Goal: Information Seeking & Learning: Learn about a topic

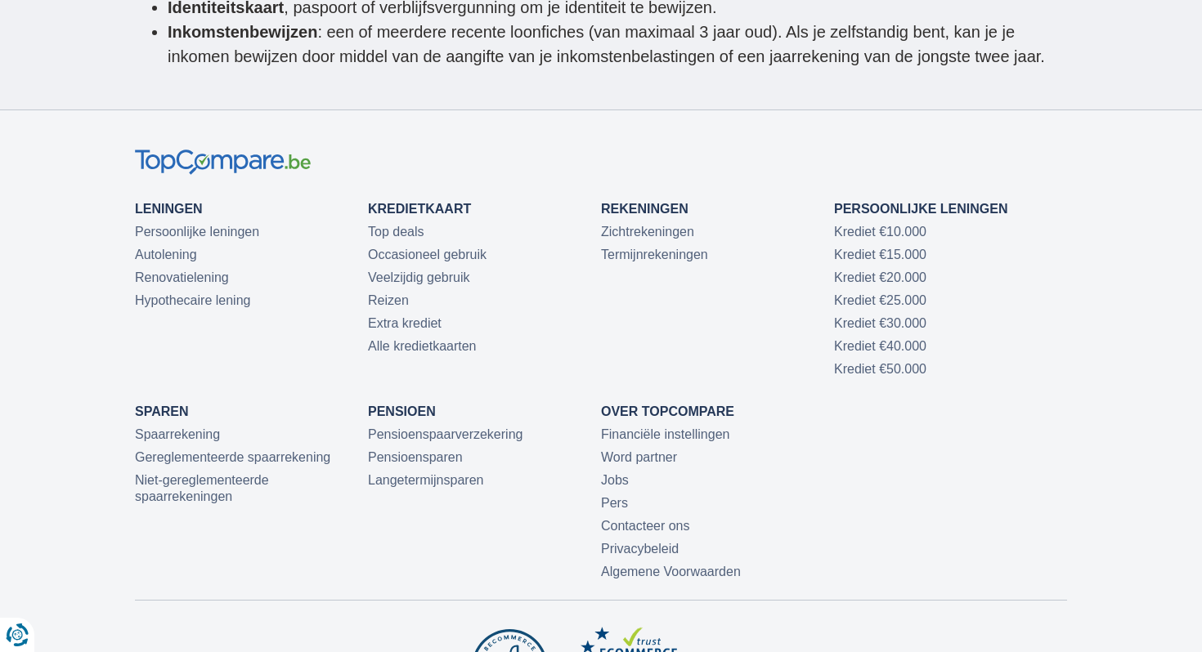
scroll to position [5213, 0]
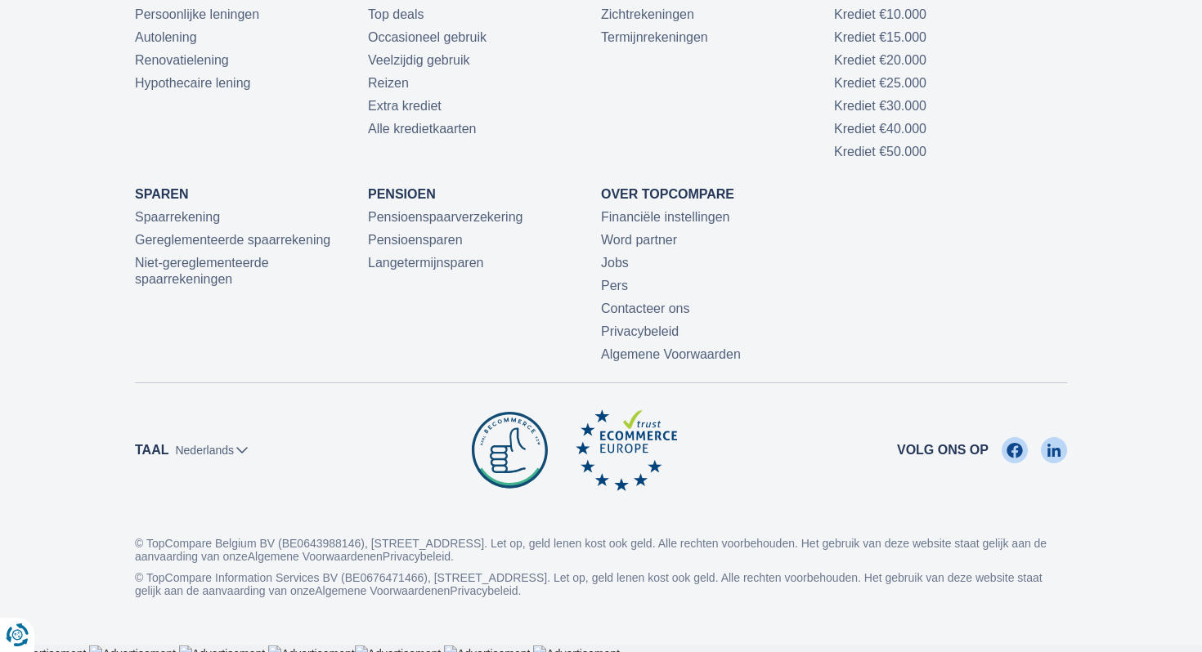
click at [947, 208] on div "Leningen Persoonlijke leningen Autolening Renovatielening Hypothecaire lening K…" at bounding box center [601, 160] width 932 height 406
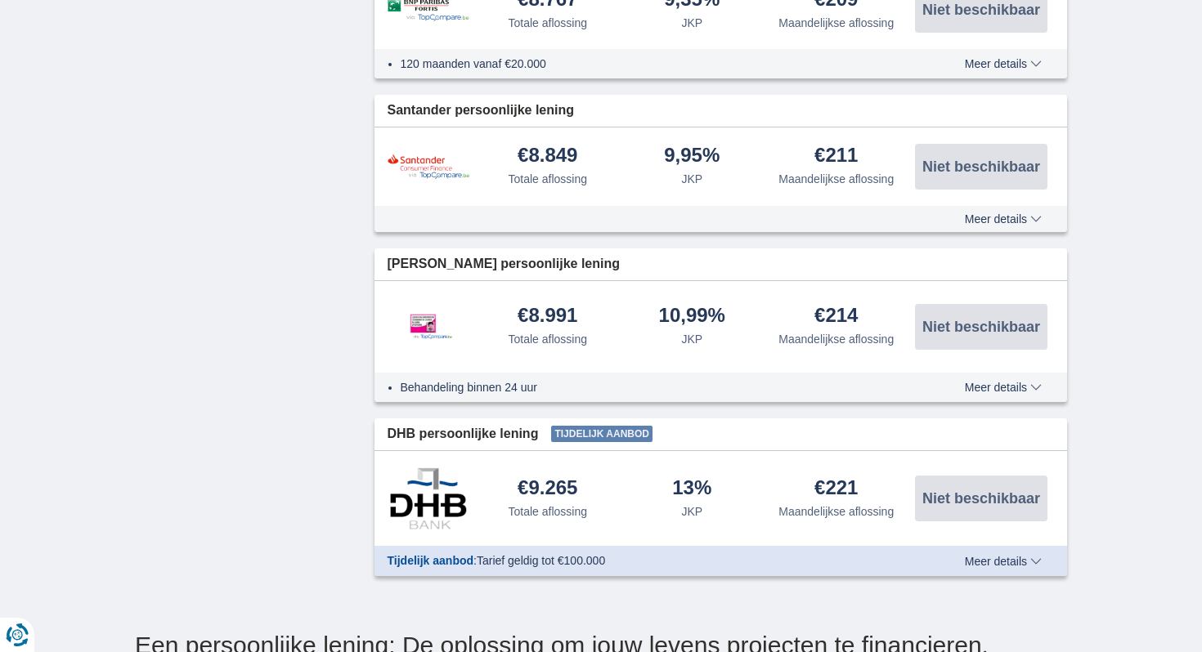
scroll to position [0, 0]
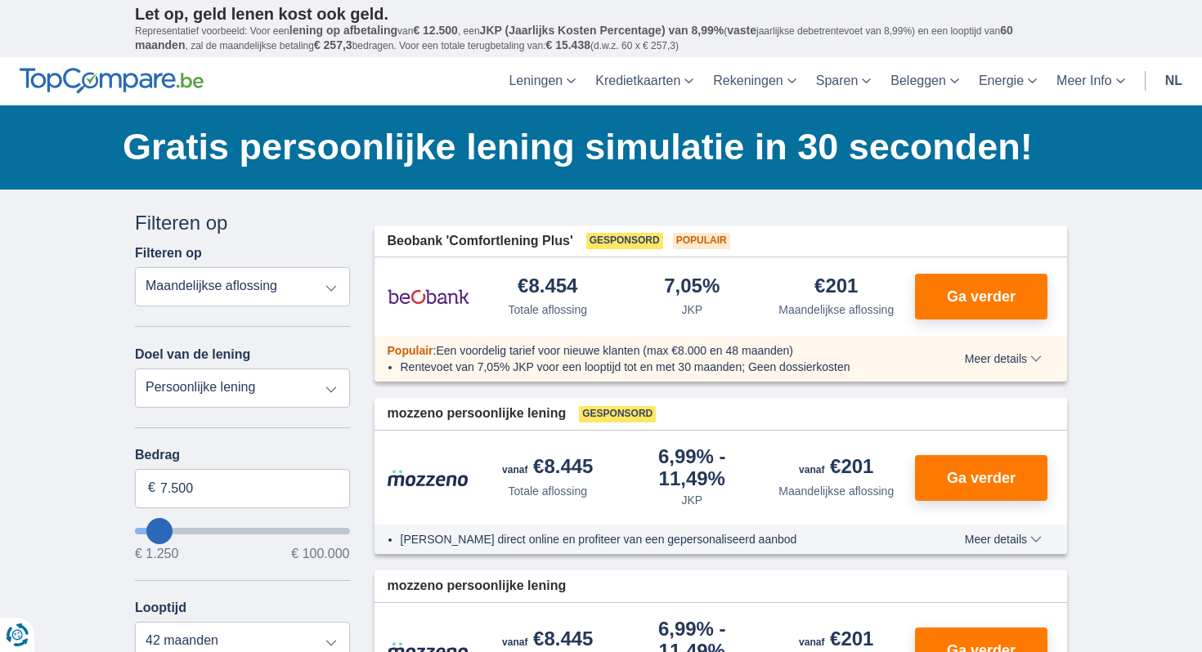
click at [670, 154] on h1 "Gratis persoonlijke lening simulatie in 30 seconden!" at bounding box center [595, 147] width 944 height 51
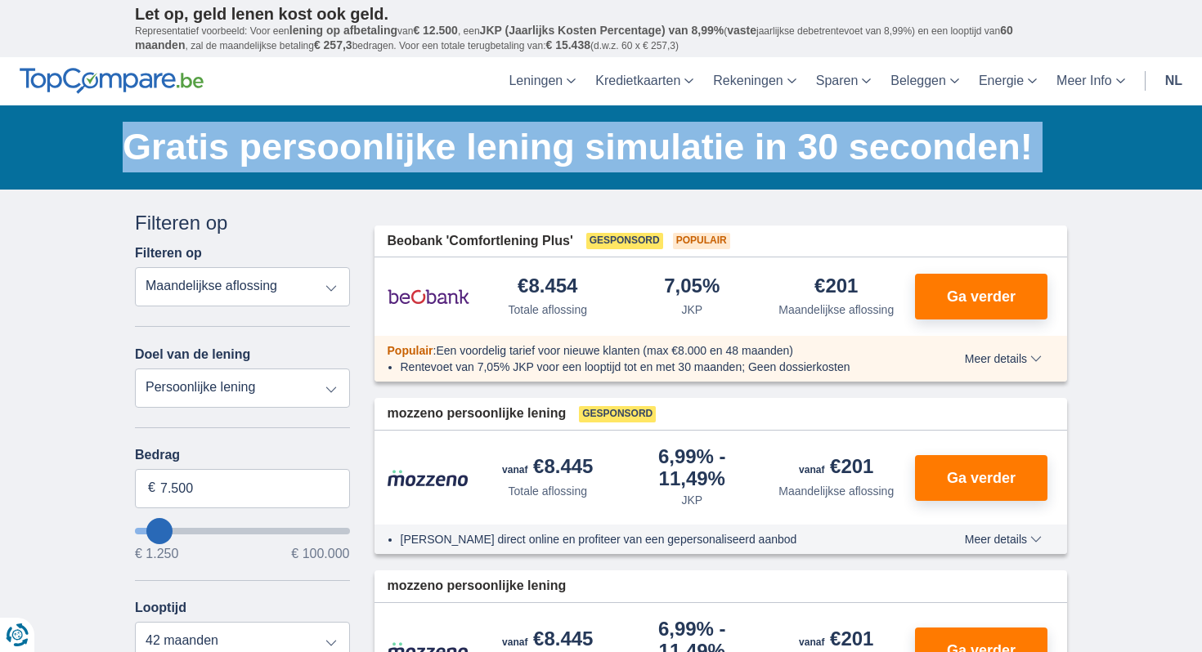
click at [670, 154] on h1 "Gratis persoonlijke lening simulatie in 30 seconden!" at bounding box center [595, 147] width 944 height 51
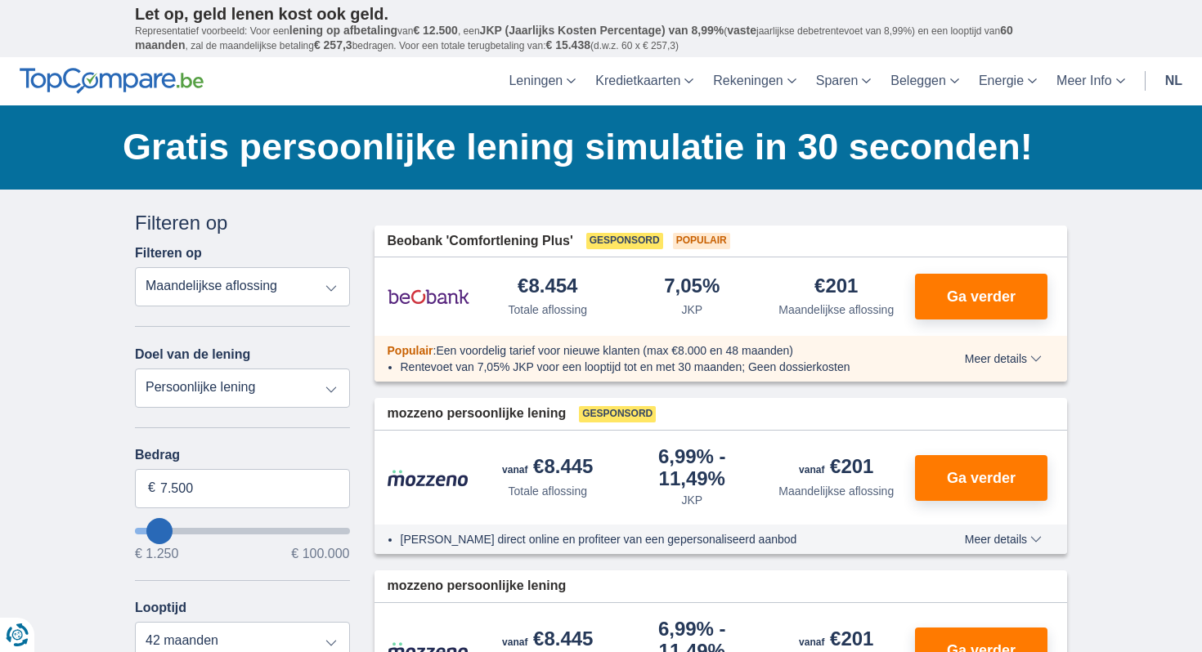
click at [520, 139] on h1 "Gratis persoonlijke lening simulatie in 30 seconden!" at bounding box center [595, 147] width 944 height 51
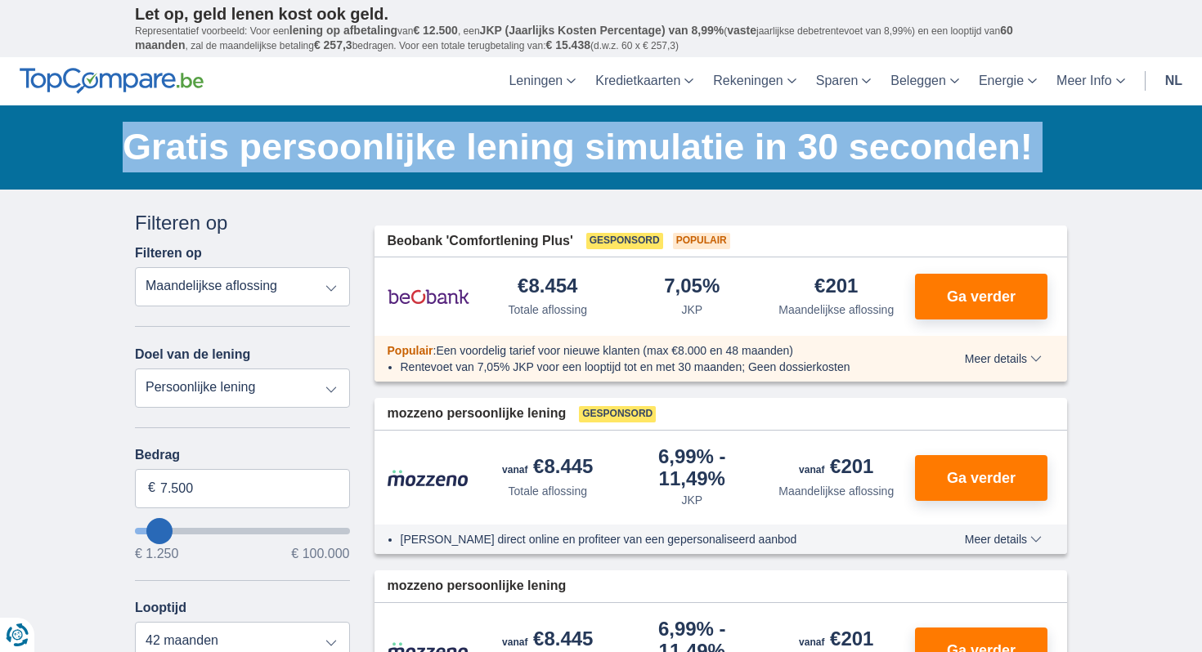
drag, startPoint x: 520, startPoint y: 139, endPoint x: 749, endPoint y: 143, distance: 228.9
click at [749, 143] on h1 "Gratis persoonlijke lening simulatie in 30 seconden!" at bounding box center [595, 147] width 944 height 51
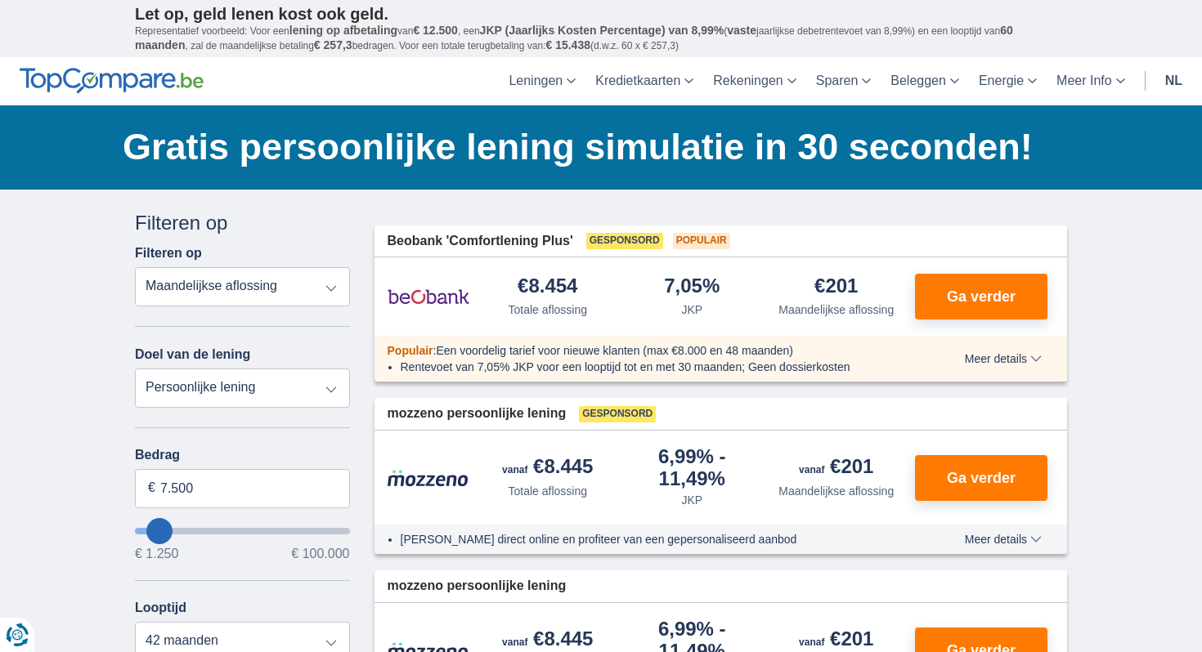
click at [863, 137] on h1 "Gratis persoonlijke lening simulatie in 30 seconden!" at bounding box center [595, 147] width 944 height 51
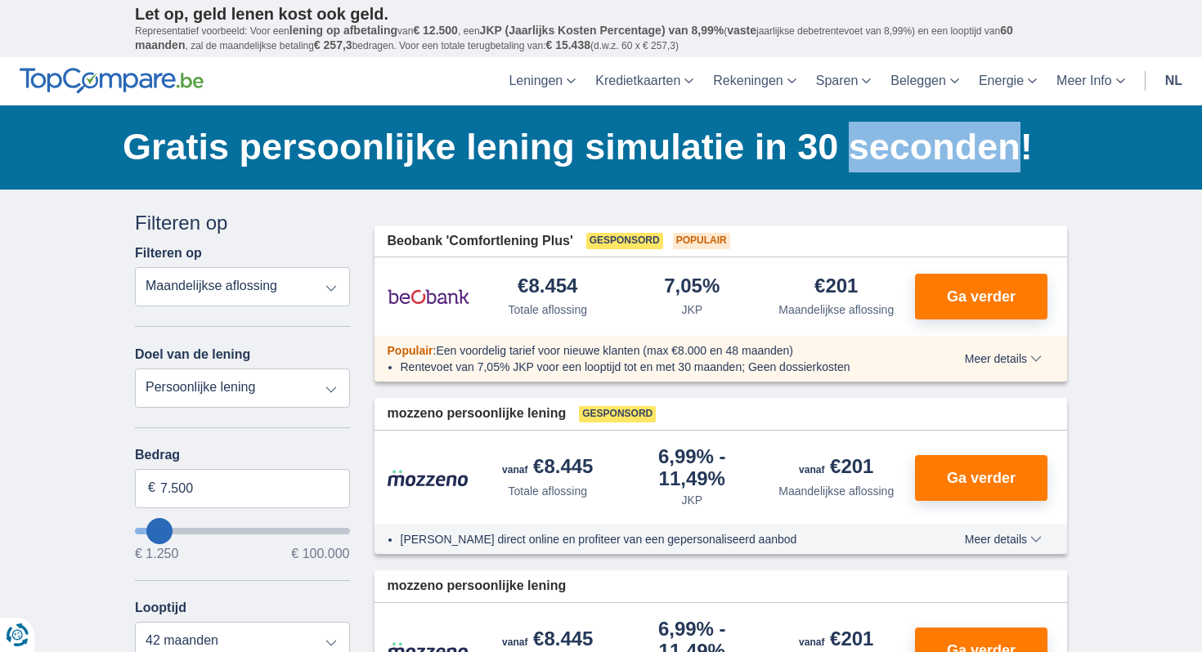
click at [863, 137] on h1 "Gratis persoonlijke lening simulatie in 30 seconden!" at bounding box center [595, 147] width 944 height 51
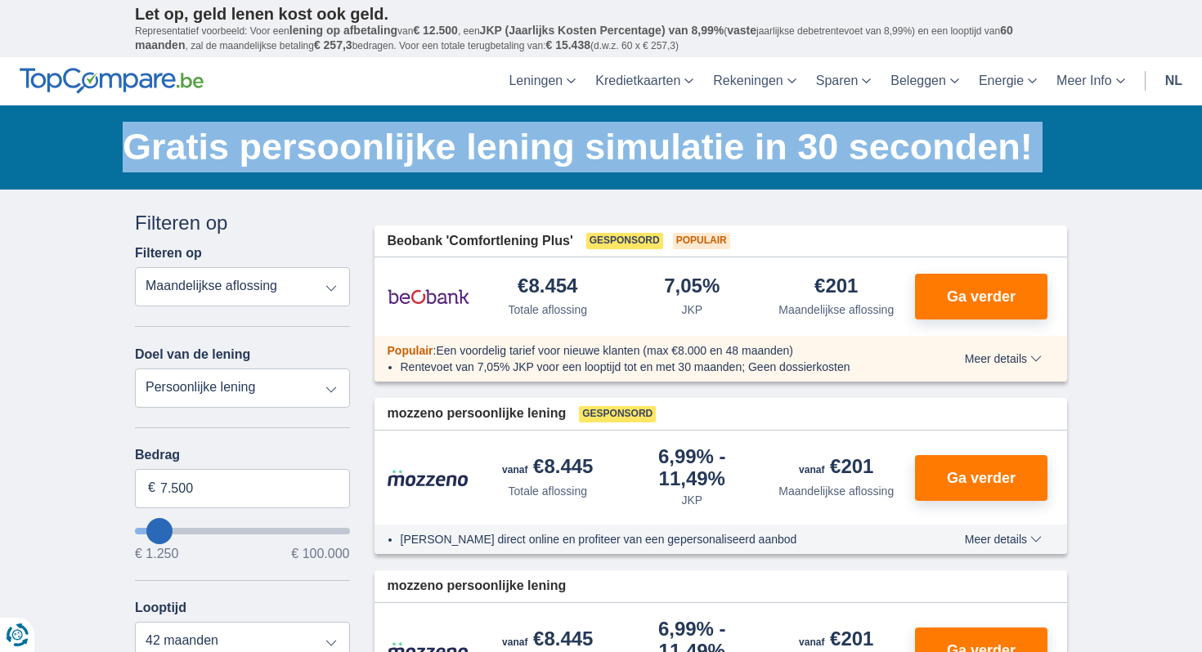
click at [863, 137] on h1 "Gratis persoonlijke lening simulatie in 30 seconden!" at bounding box center [595, 147] width 944 height 51
click at [513, 150] on h1 "Gratis persoonlijke lening simulatie in 30 seconden!" at bounding box center [595, 147] width 944 height 51
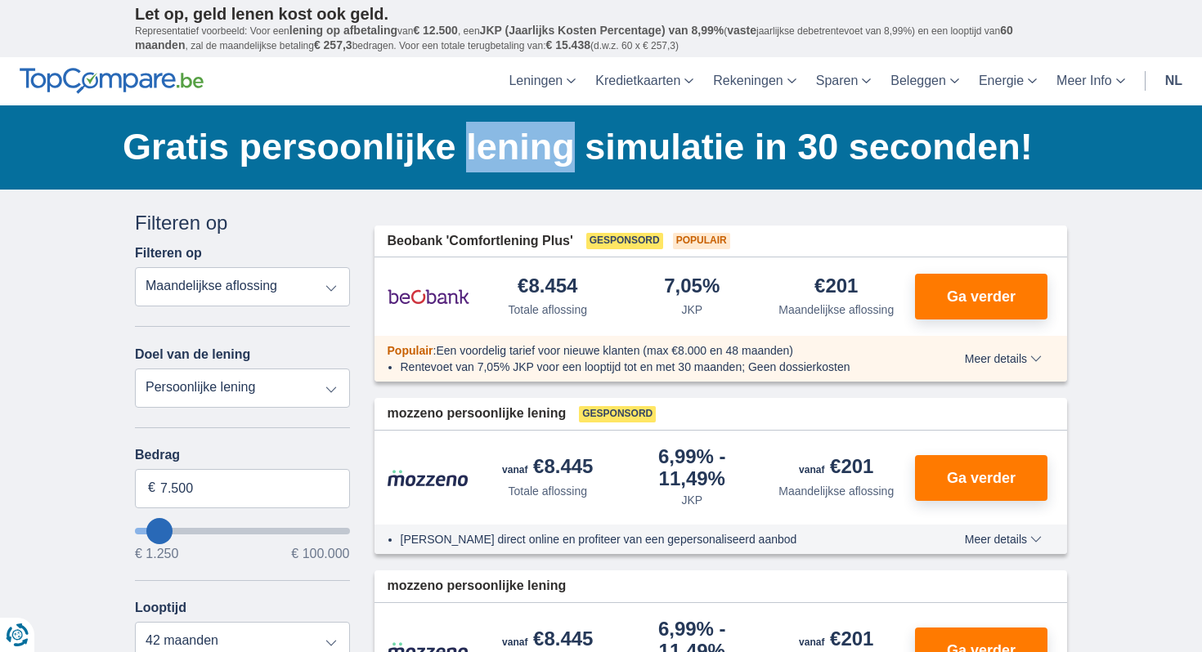
click at [513, 150] on h1 "Gratis persoonlijke lening simulatie in 30 seconden!" at bounding box center [595, 147] width 944 height 51
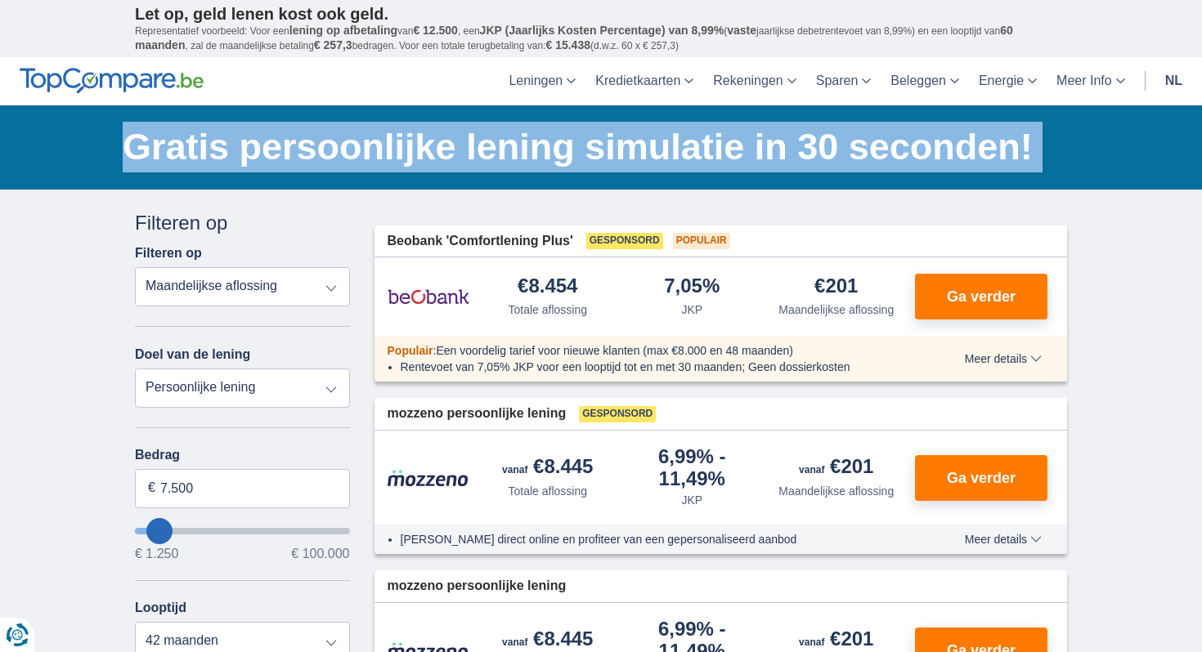
click at [513, 150] on h1 "Gratis persoonlijke lening simulatie in 30 seconden!" at bounding box center [595, 147] width 944 height 51
click at [261, 167] on h1 "Gratis persoonlijke lening simulatie in 30 seconden!" at bounding box center [595, 147] width 944 height 51
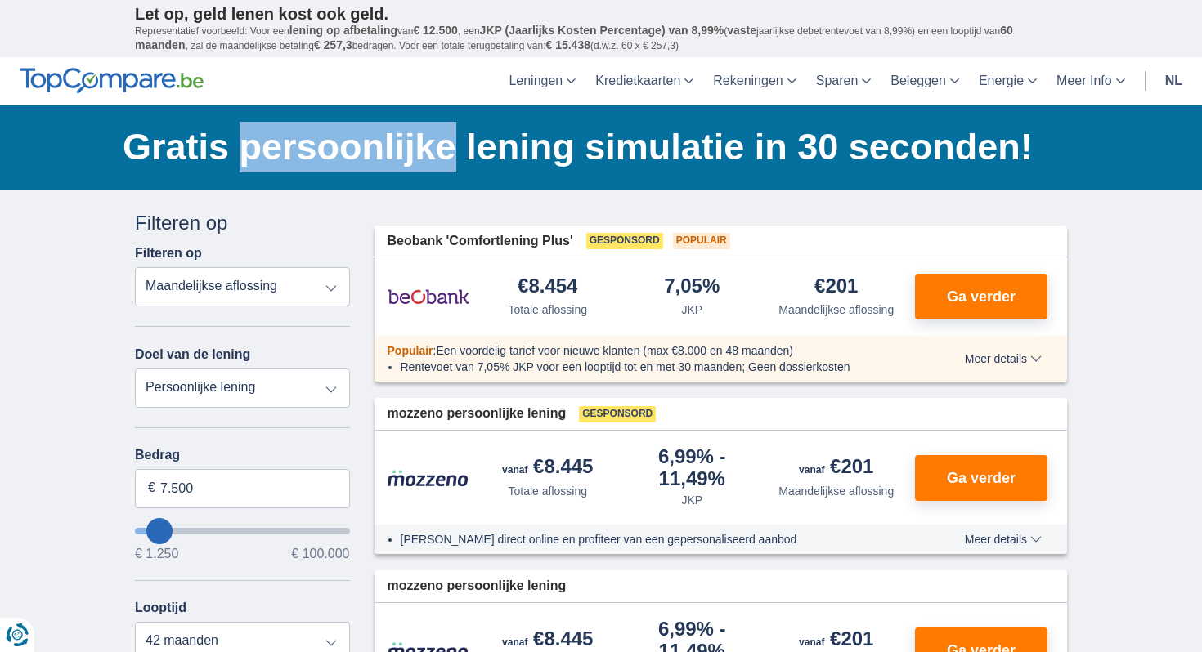
click at [261, 167] on h1 "Gratis persoonlijke lening simulatie in 30 seconden!" at bounding box center [595, 147] width 944 height 51
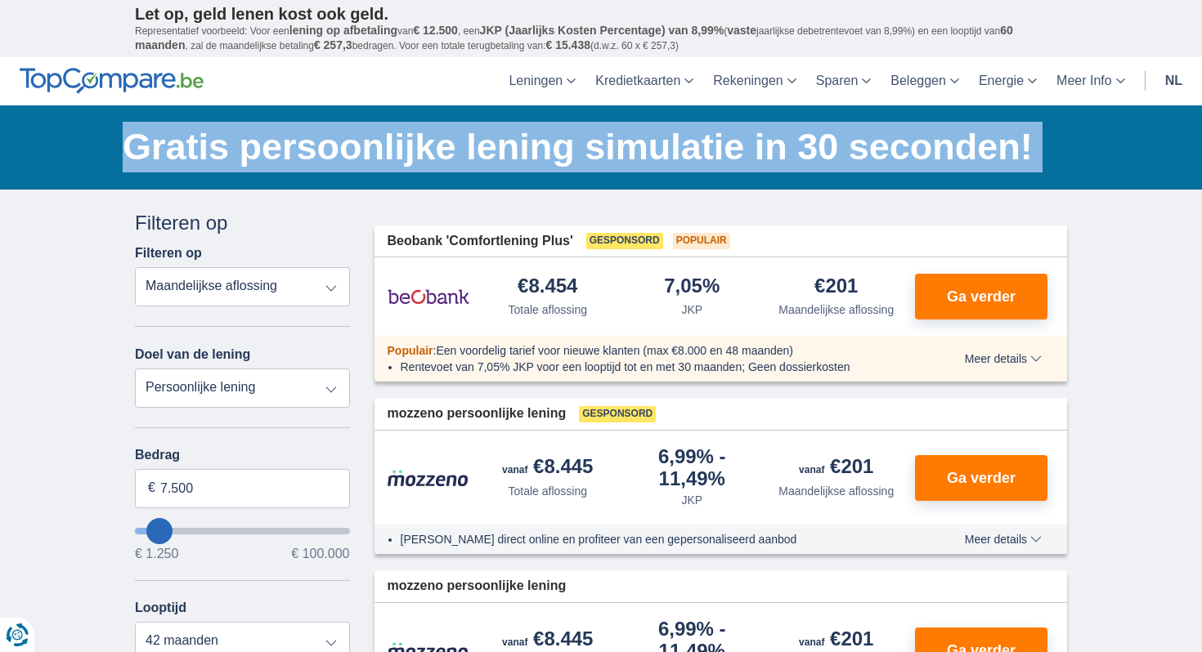
drag, startPoint x: 261, startPoint y: 167, endPoint x: 684, endPoint y: 148, distance: 423.9
click at [684, 148] on h1 "Gratis persoonlijke lening simulatie in 30 seconden!" at bounding box center [595, 147] width 944 height 51
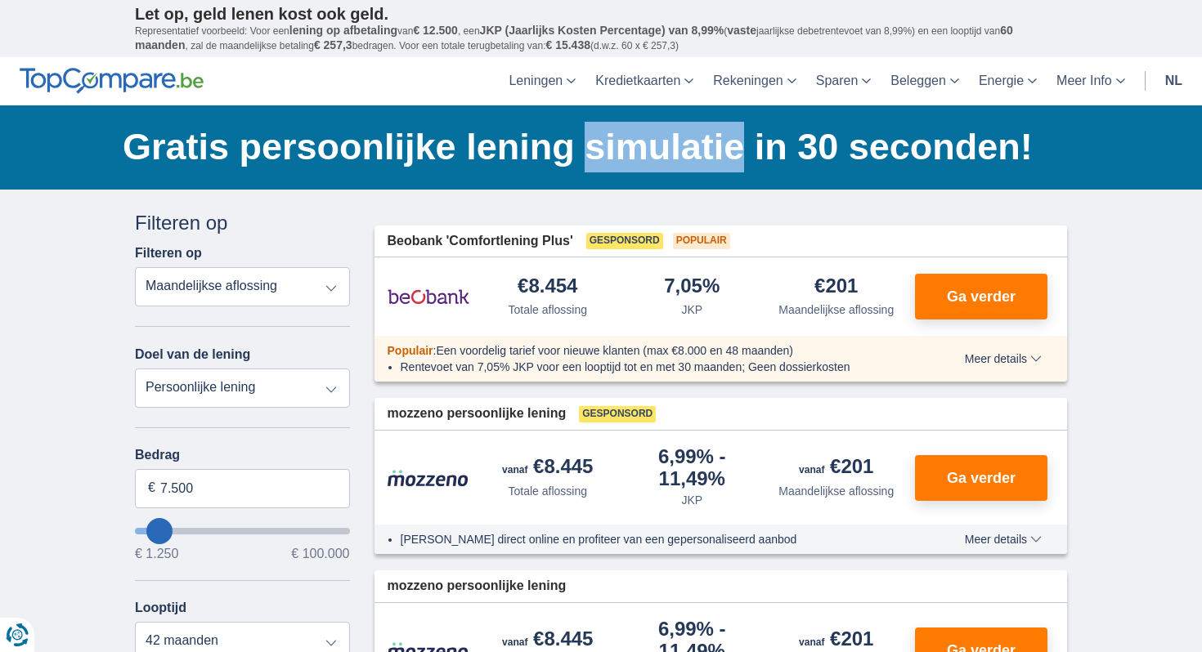
click at [684, 148] on h1 "Gratis persoonlijke lening simulatie in 30 seconden!" at bounding box center [595, 147] width 944 height 51
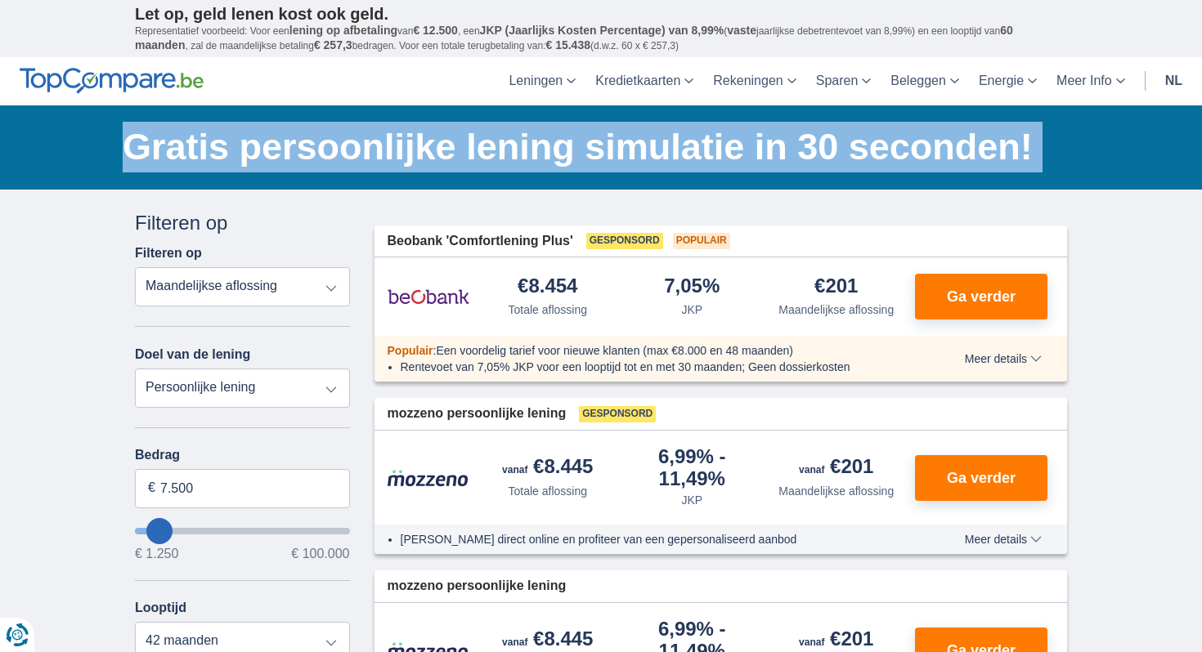
drag, startPoint x: 684, startPoint y: 148, endPoint x: 416, endPoint y: 150, distance: 268.2
click at [416, 150] on h1 "Gratis persoonlijke lening simulatie in 30 seconden!" at bounding box center [595, 147] width 944 height 51
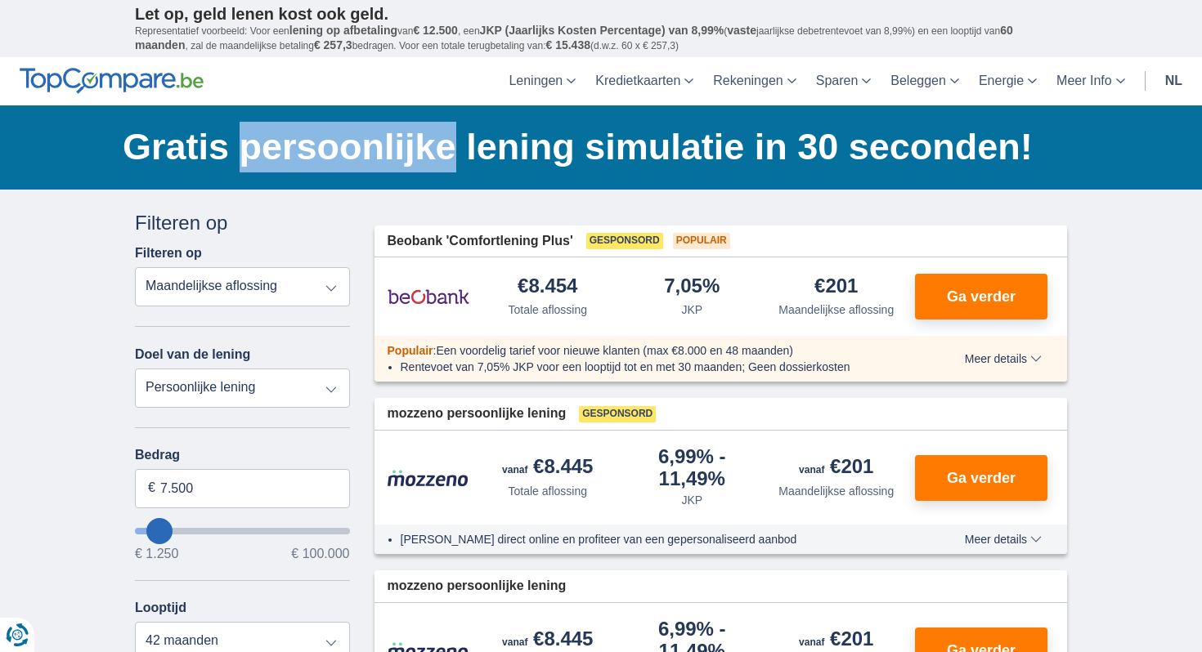
click at [416, 150] on h1 "Gratis persoonlijke lening simulatie in 30 seconden!" at bounding box center [595, 147] width 944 height 51
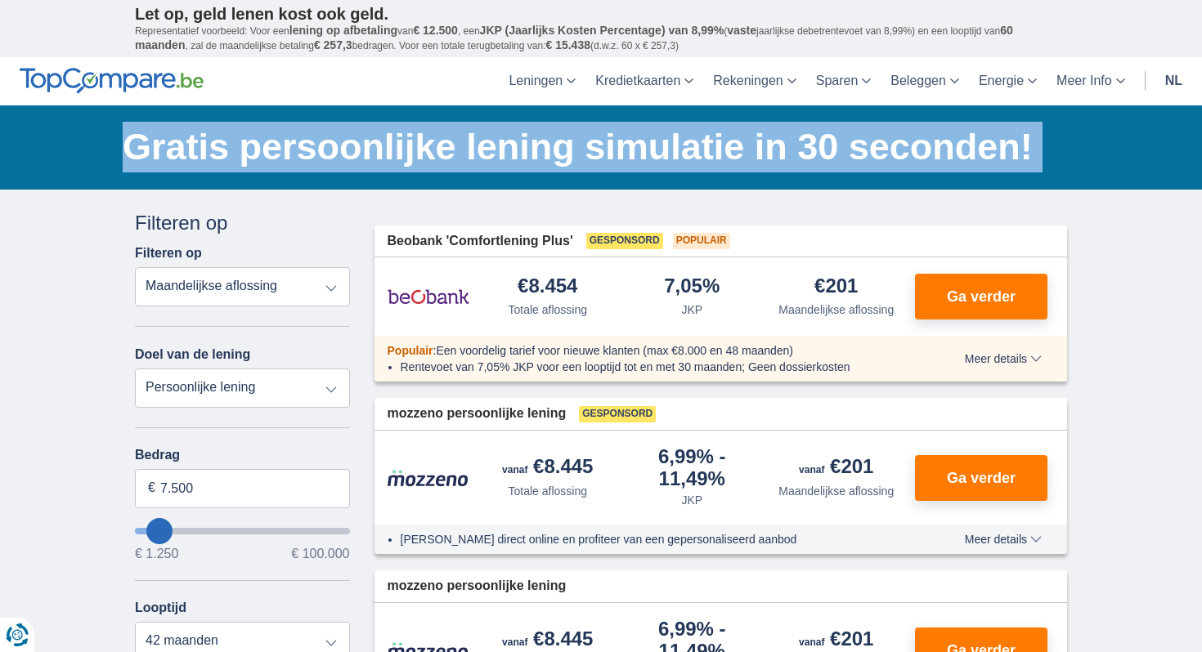
click at [416, 150] on h1 "Gratis persoonlijke lening simulatie in 30 seconden!" at bounding box center [595, 147] width 944 height 51
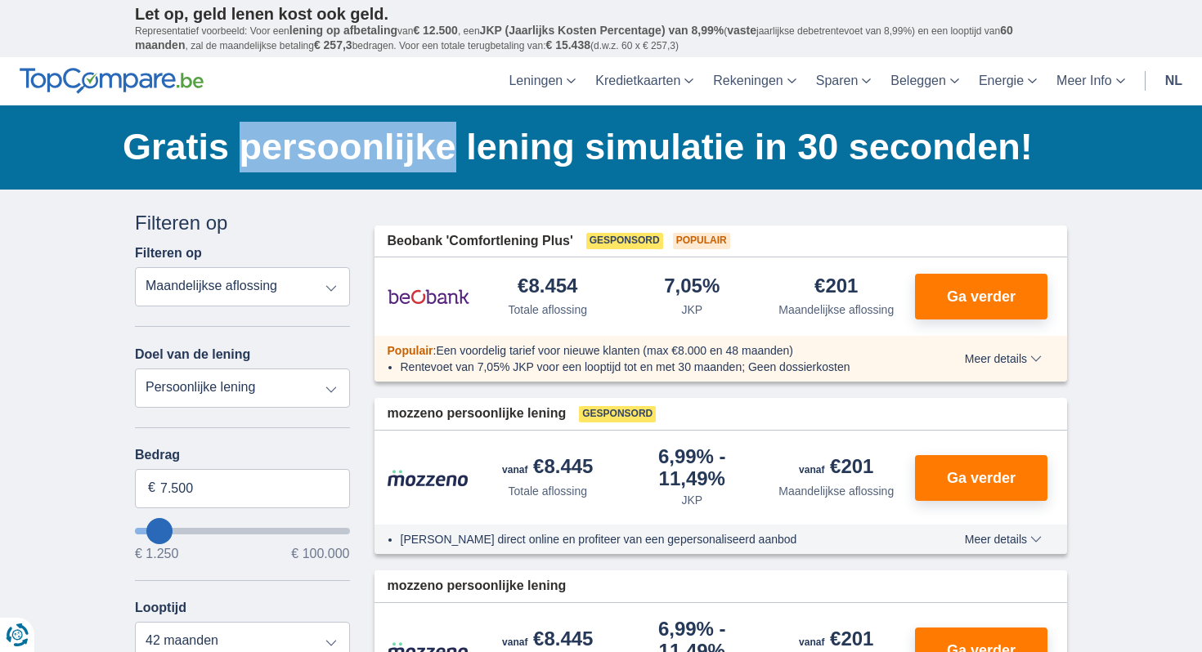
click at [416, 150] on h1 "Gratis persoonlijke lening simulatie in 30 seconden!" at bounding box center [595, 147] width 944 height 51
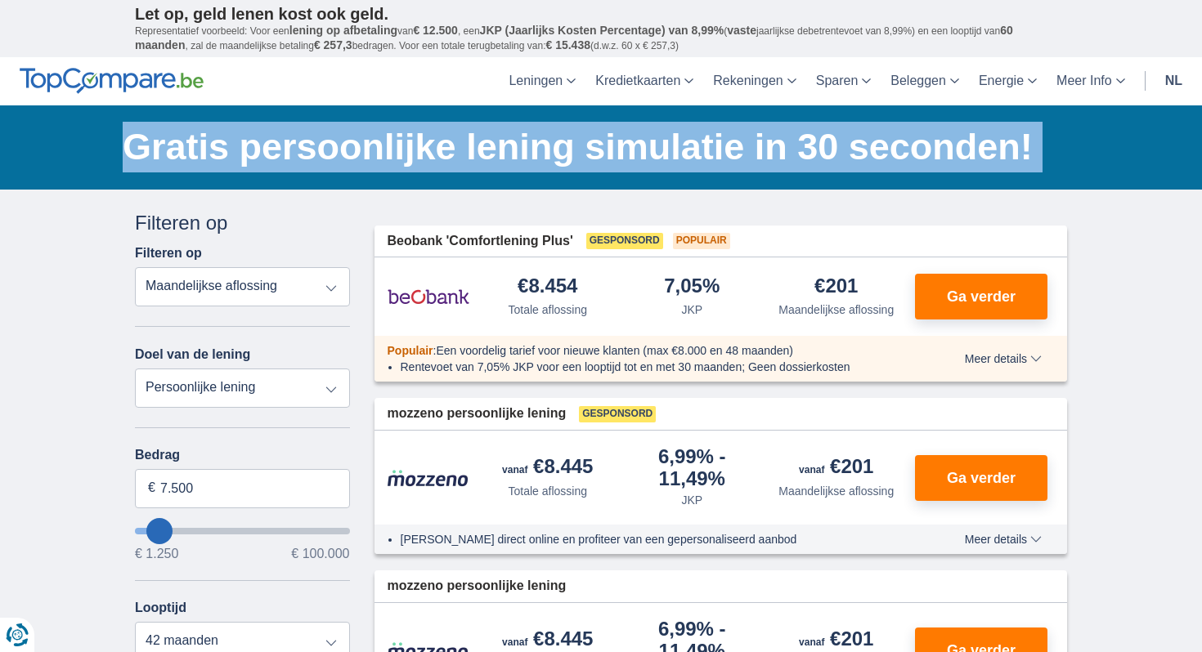
click at [416, 150] on h1 "Gratis persoonlijke lening simulatie in 30 seconden!" at bounding box center [595, 147] width 944 height 51
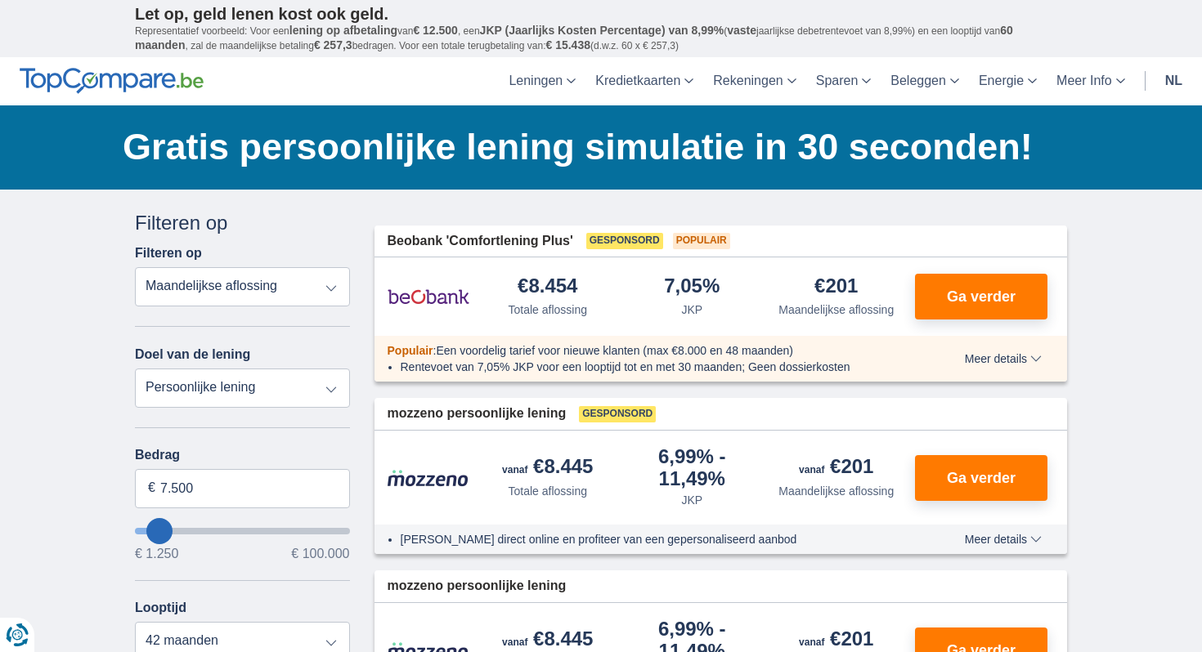
click at [616, 298] on div "€8.454 Totale aflossing" at bounding box center [548, 297] width 145 height 42
click at [43, 154] on div "Gratis persoonlijke lening simulatie in 30 seconden! Bespaar tot €3.800* Onze b…" at bounding box center [601, 147] width 1202 height 84
click at [612, 178] on div "Gratis persoonlijke lening simulatie in 30 seconden! Bespaar tot €3.800* Onze b…" at bounding box center [601, 147] width 957 height 84
click at [615, 160] on h1 "Gratis persoonlijke lening simulatie in 30 seconden!" at bounding box center [595, 147] width 944 height 51
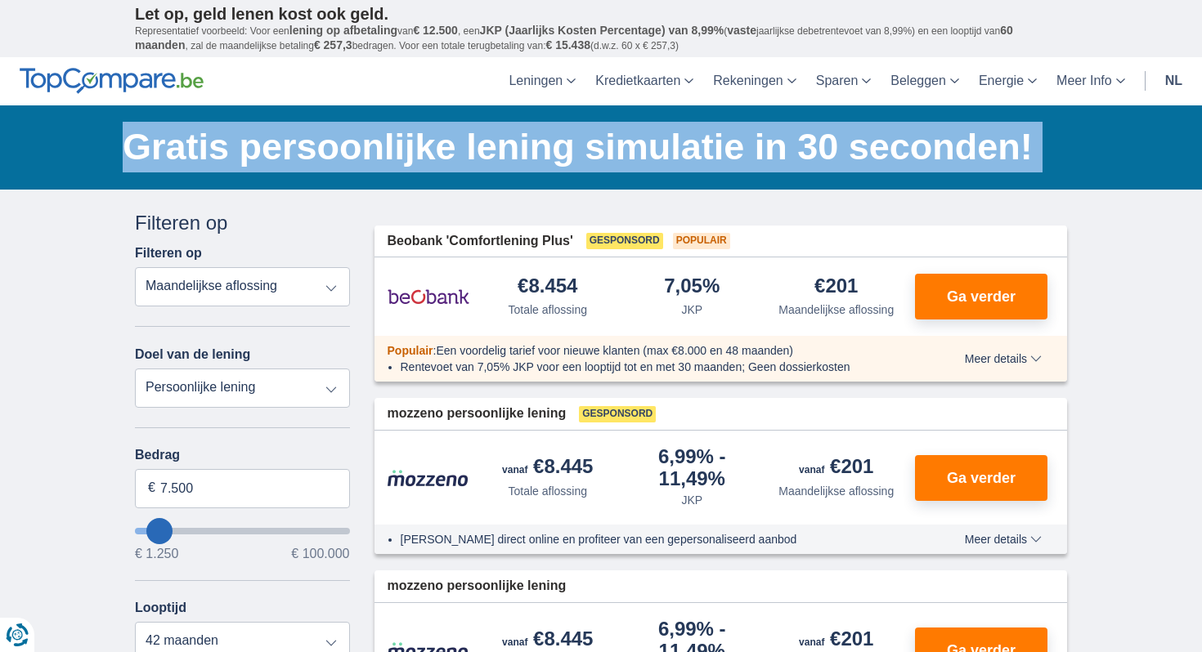
click at [615, 160] on h1 "Gratis persoonlijke lening simulatie in 30 seconden!" at bounding box center [595, 147] width 944 height 51
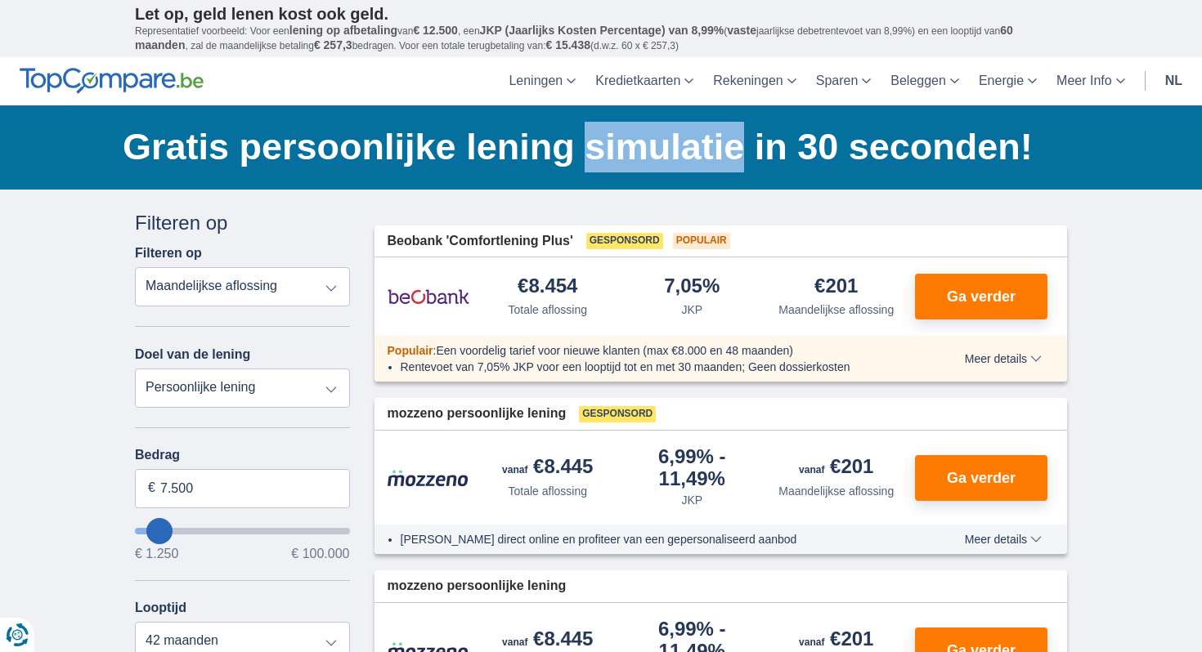
click at [615, 160] on h1 "Gratis persoonlijke lening simulatie in 30 seconden!" at bounding box center [595, 147] width 944 height 51
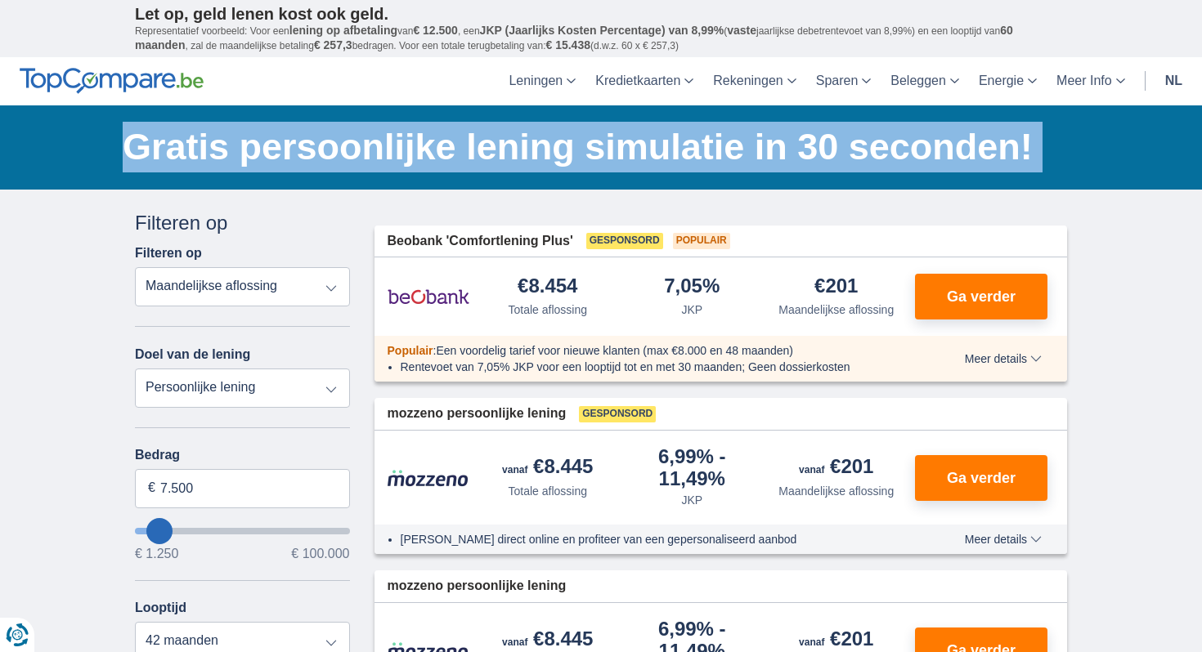
click at [615, 160] on h1 "Gratis persoonlijke lening simulatie in 30 seconden!" at bounding box center [595, 147] width 944 height 51
click at [535, 151] on h1 "Gratis persoonlijke lening simulatie in 30 seconden!" at bounding box center [595, 147] width 944 height 51
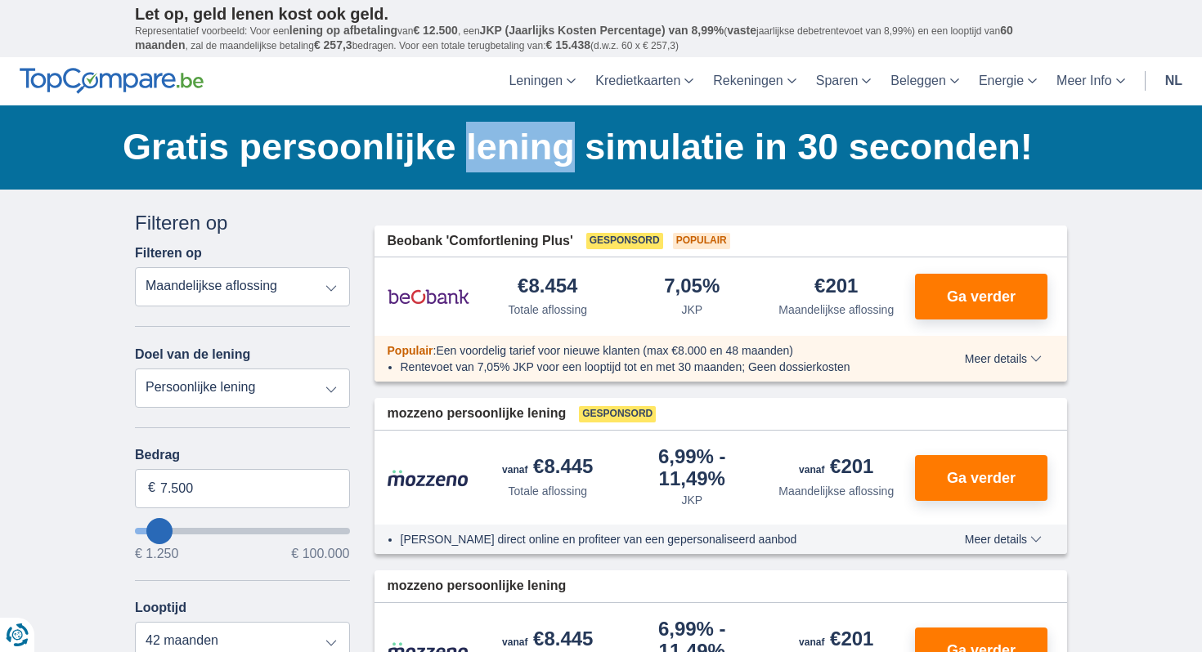
click at [535, 151] on h1 "Gratis persoonlijke lening simulatie in 30 seconden!" at bounding box center [595, 147] width 944 height 51
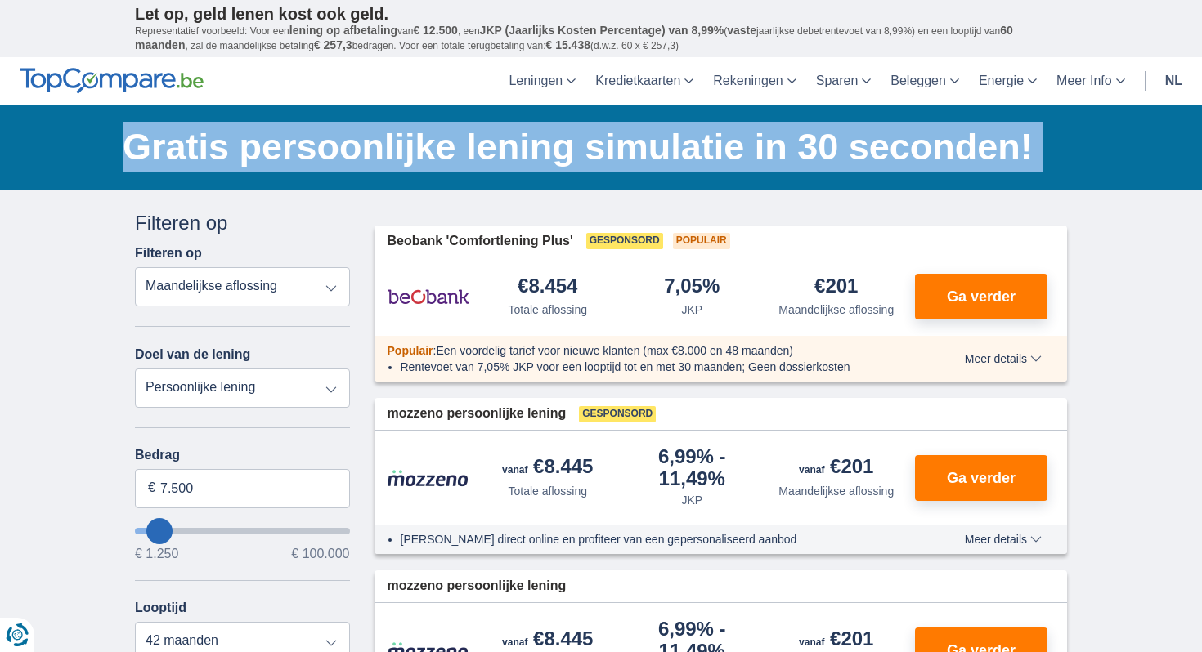
drag, startPoint x: 535, startPoint y: 151, endPoint x: 686, endPoint y: 161, distance: 151.6
click at [686, 161] on h1 "Gratis persoonlijke lening simulatie in 30 seconden!" at bounding box center [595, 147] width 944 height 51
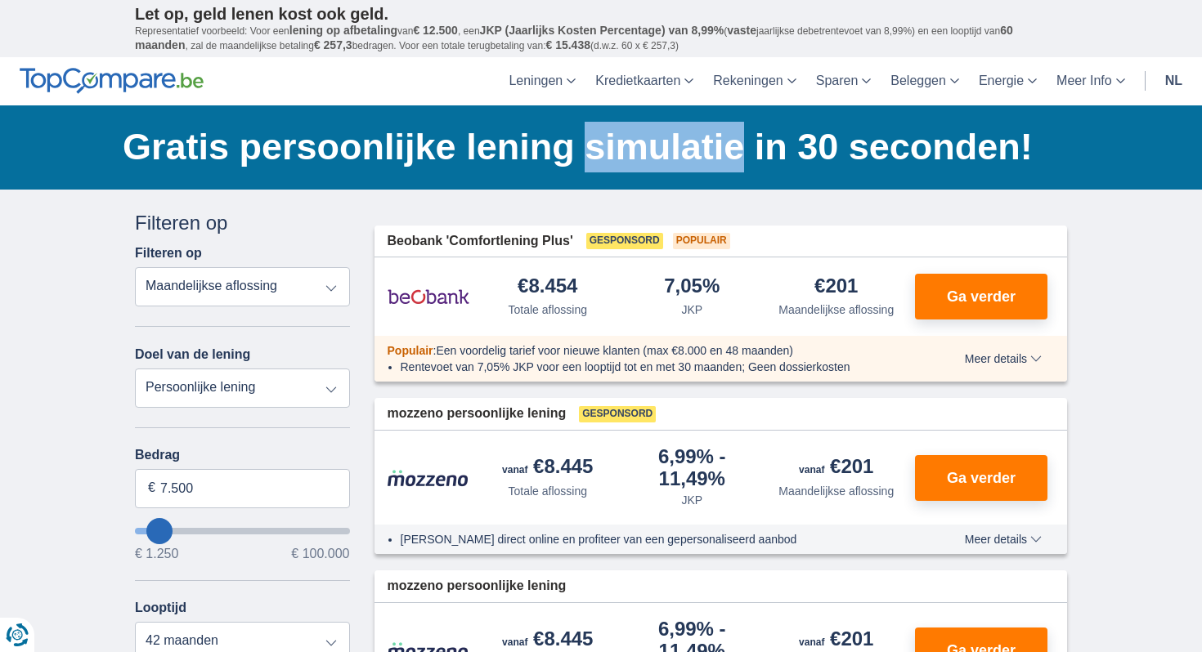
click at [686, 161] on h1 "Gratis persoonlijke lening simulatie in 30 seconden!" at bounding box center [595, 147] width 944 height 51
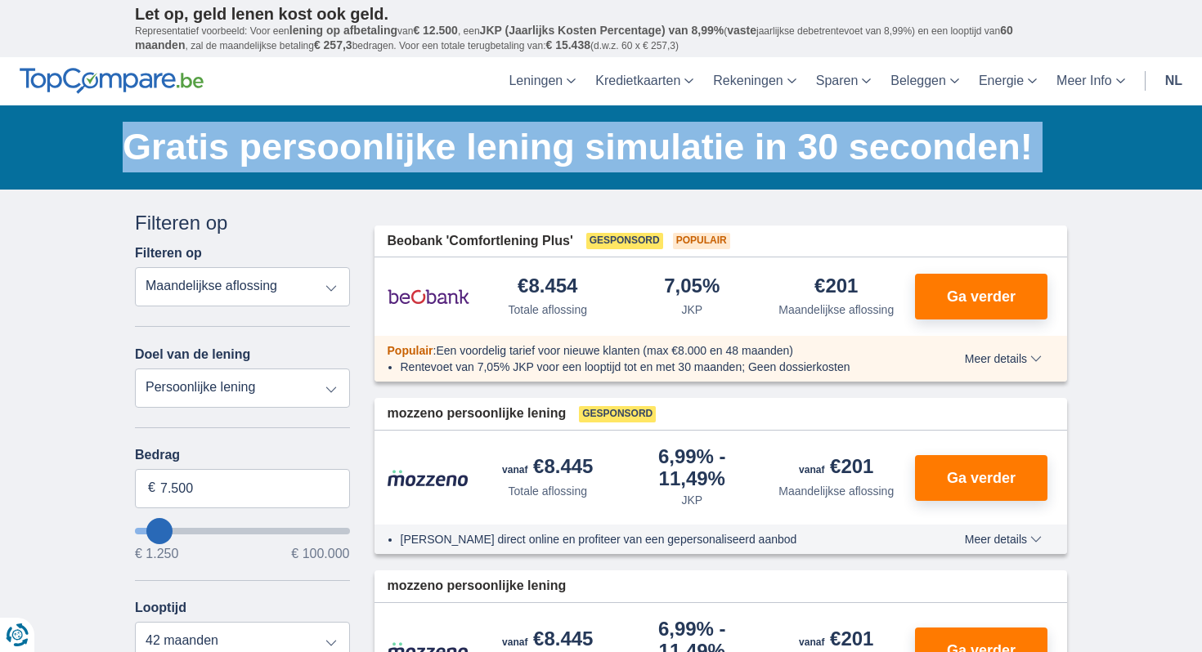
click at [686, 161] on h1 "Gratis persoonlijke lening simulatie in 30 seconden!" at bounding box center [595, 147] width 944 height 51
click at [192, 147] on h1 "Gratis persoonlijke lening simulatie in 30 seconden!" at bounding box center [595, 147] width 944 height 51
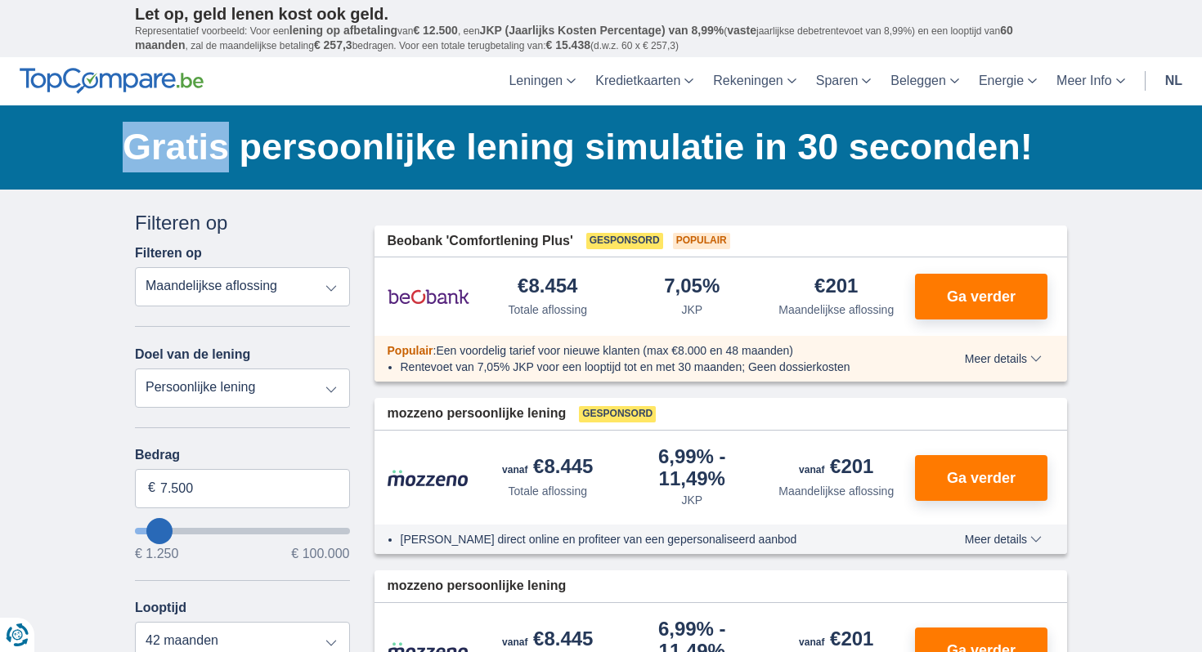
click at [192, 147] on h1 "Gratis persoonlijke lening simulatie in 30 seconden!" at bounding box center [595, 147] width 944 height 51
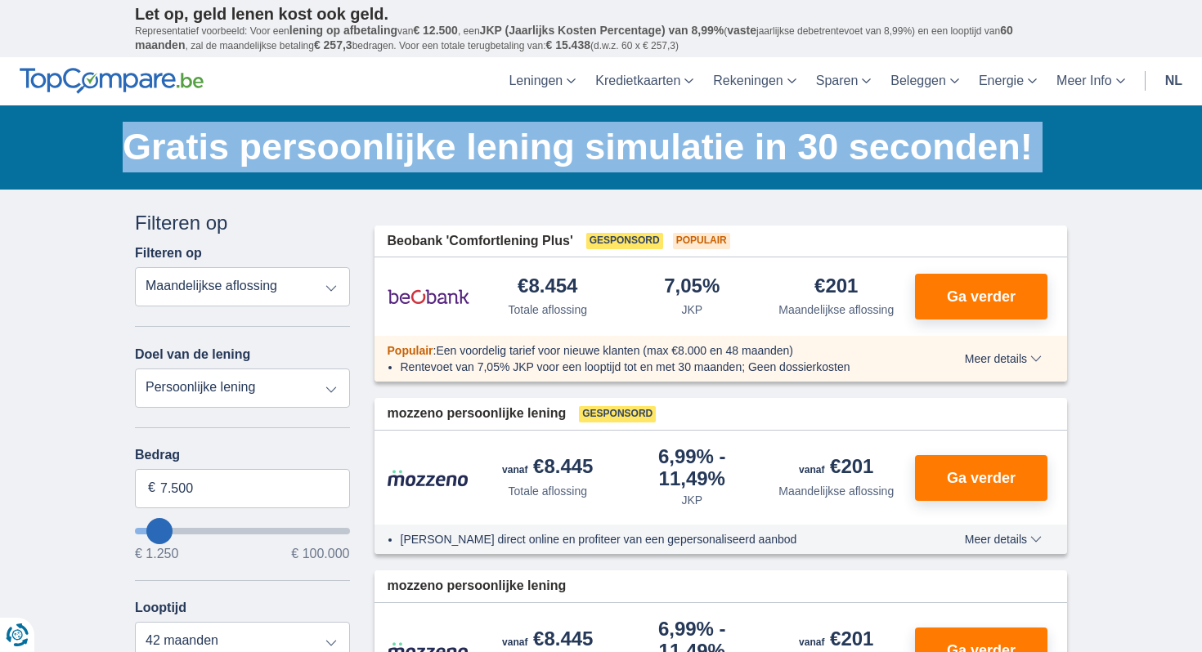
drag, startPoint x: 192, startPoint y: 147, endPoint x: 475, endPoint y: 150, distance: 282.9
click at [475, 150] on h1 "Gratis persoonlijke lening simulatie in 30 seconden!" at bounding box center [595, 147] width 944 height 51
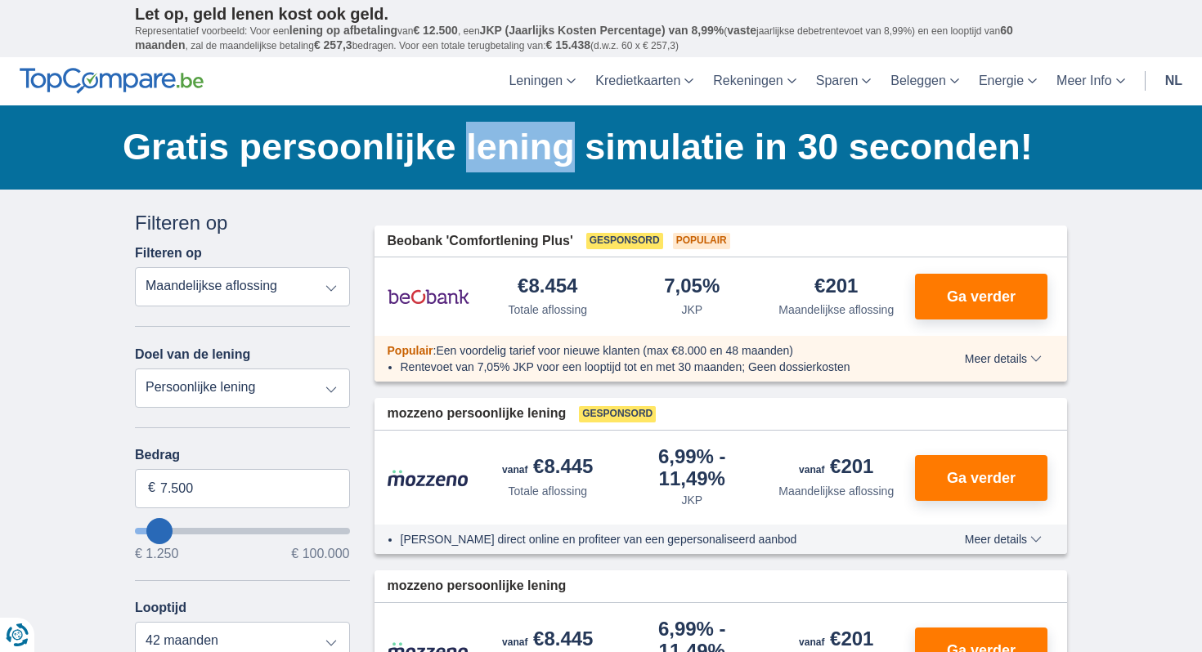
click at [475, 150] on h1 "Gratis persoonlijke lening simulatie in 30 seconden!" at bounding box center [595, 147] width 944 height 51
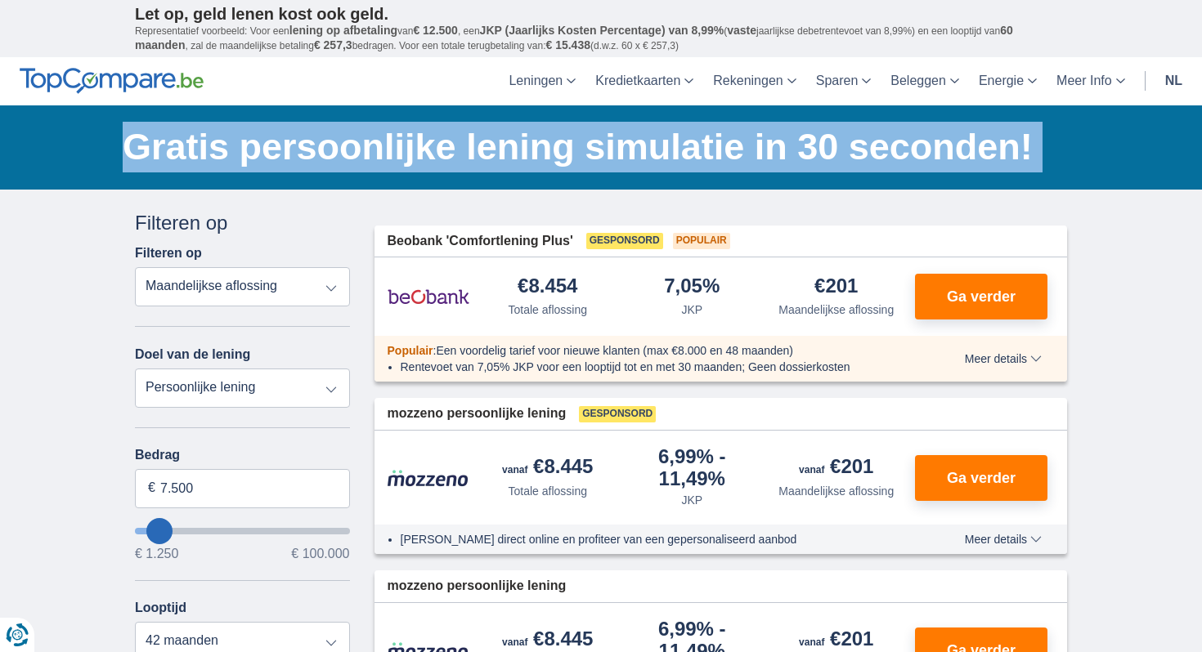
drag, startPoint x: 475, startPoint y: 150, endPoint x: 467, endPoint y: 177, distance: 27.4
click at [467, 177] on div "Gratis persoonlijke lening simulatie in 30 seconden! Bespaar tot €3.800* Onze b…" at bounding box center [601, 147] width 957 height 84
